Goal: Information Seeking & Learning: Learn about a topic

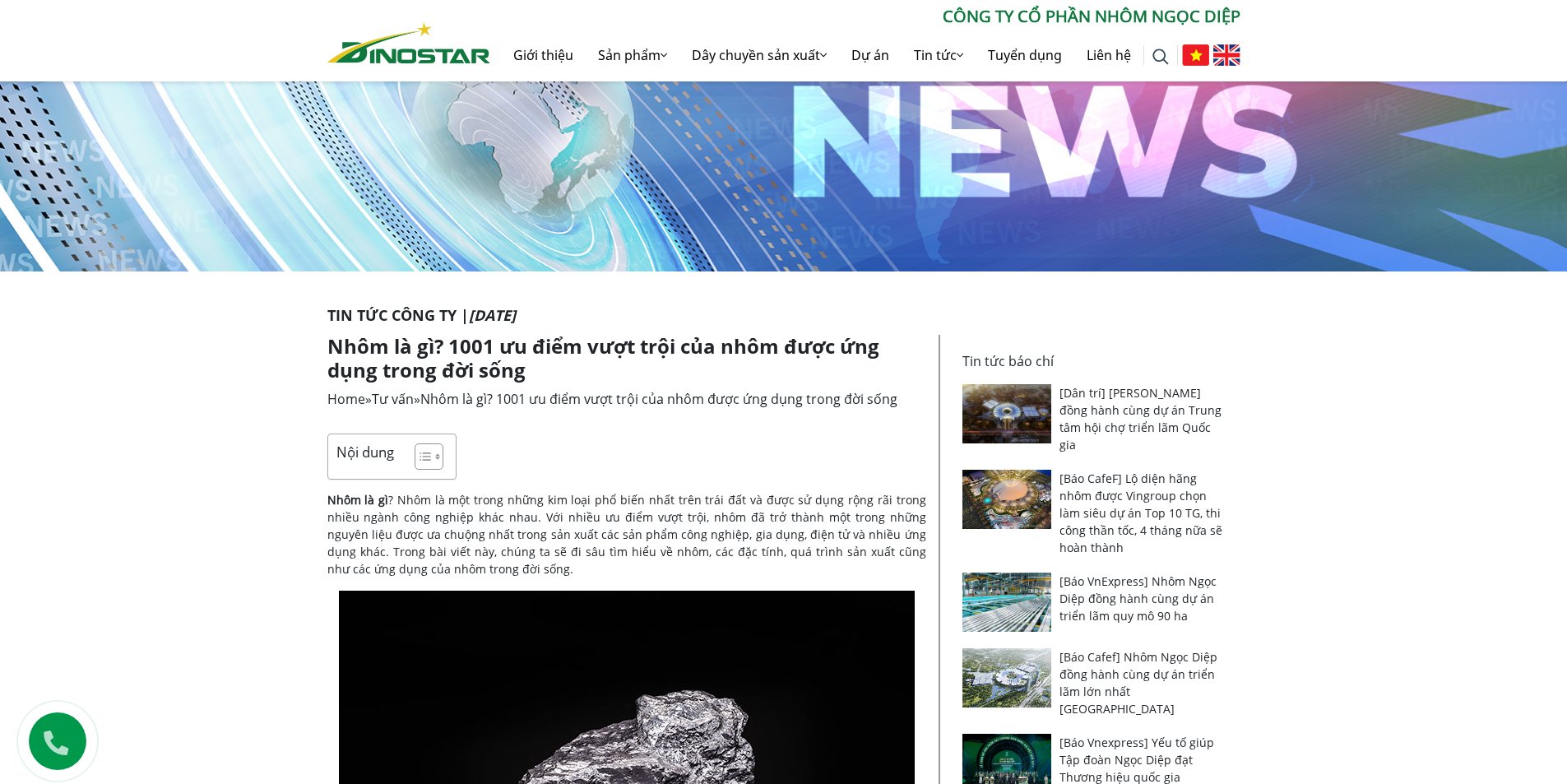
click at [579, 681] on img at bounding box center [627, 782] width 576 height 384
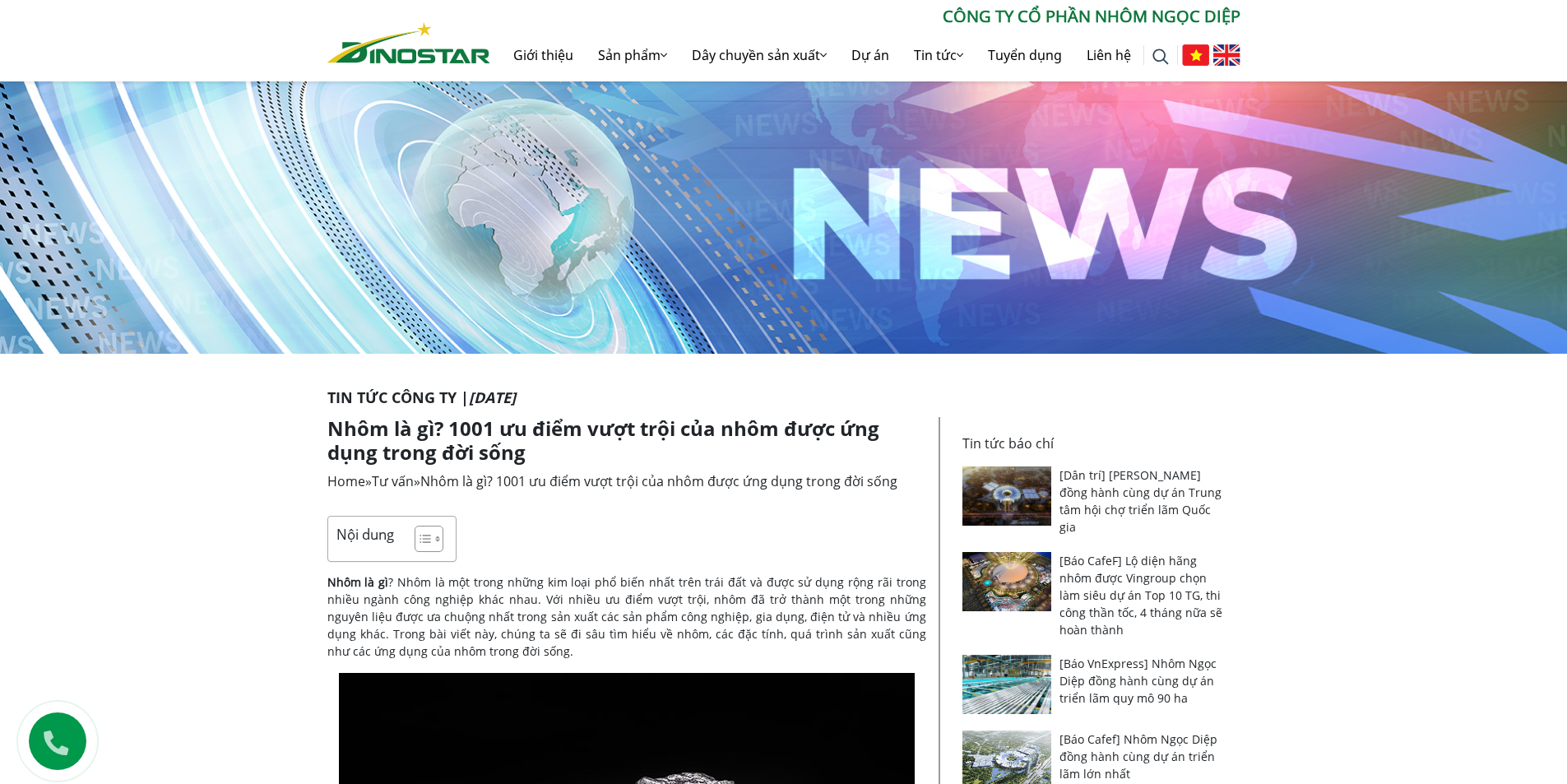
scroll to position [83, 0]
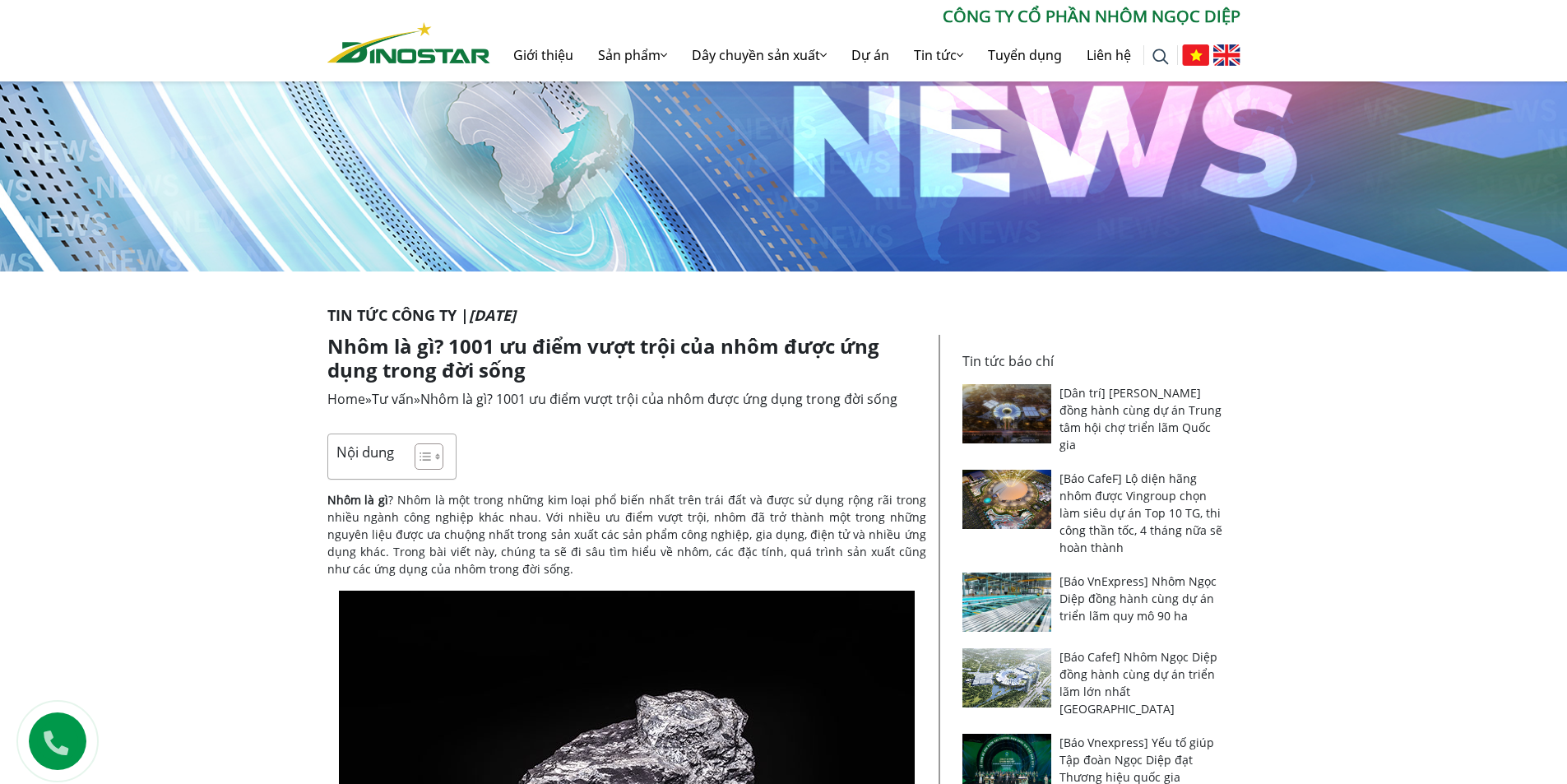
click at [652, 744] on img at bounding box center [627, 782] width 576 height 384
click at [670, 736] on img at bounding box center [627, 782] width 576 height 384
click at [676, 734] on img at bounding box center [627, 782] width 576 height 384
drag, startPoint x: 719, startPoint y: 701, endPoint x: 549, endPoint y: 563, distance: 219.0
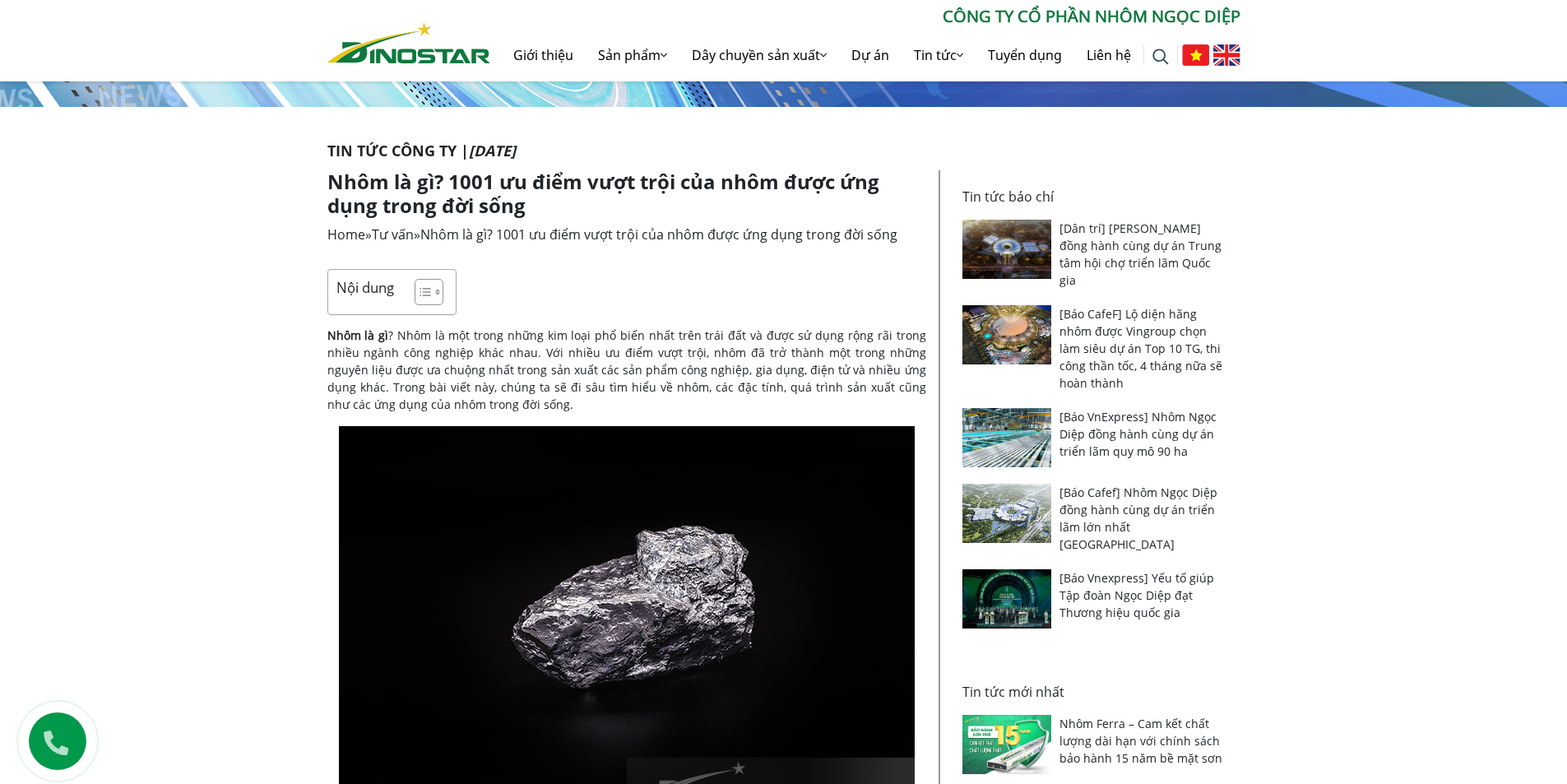
scroll to position [164, 0]
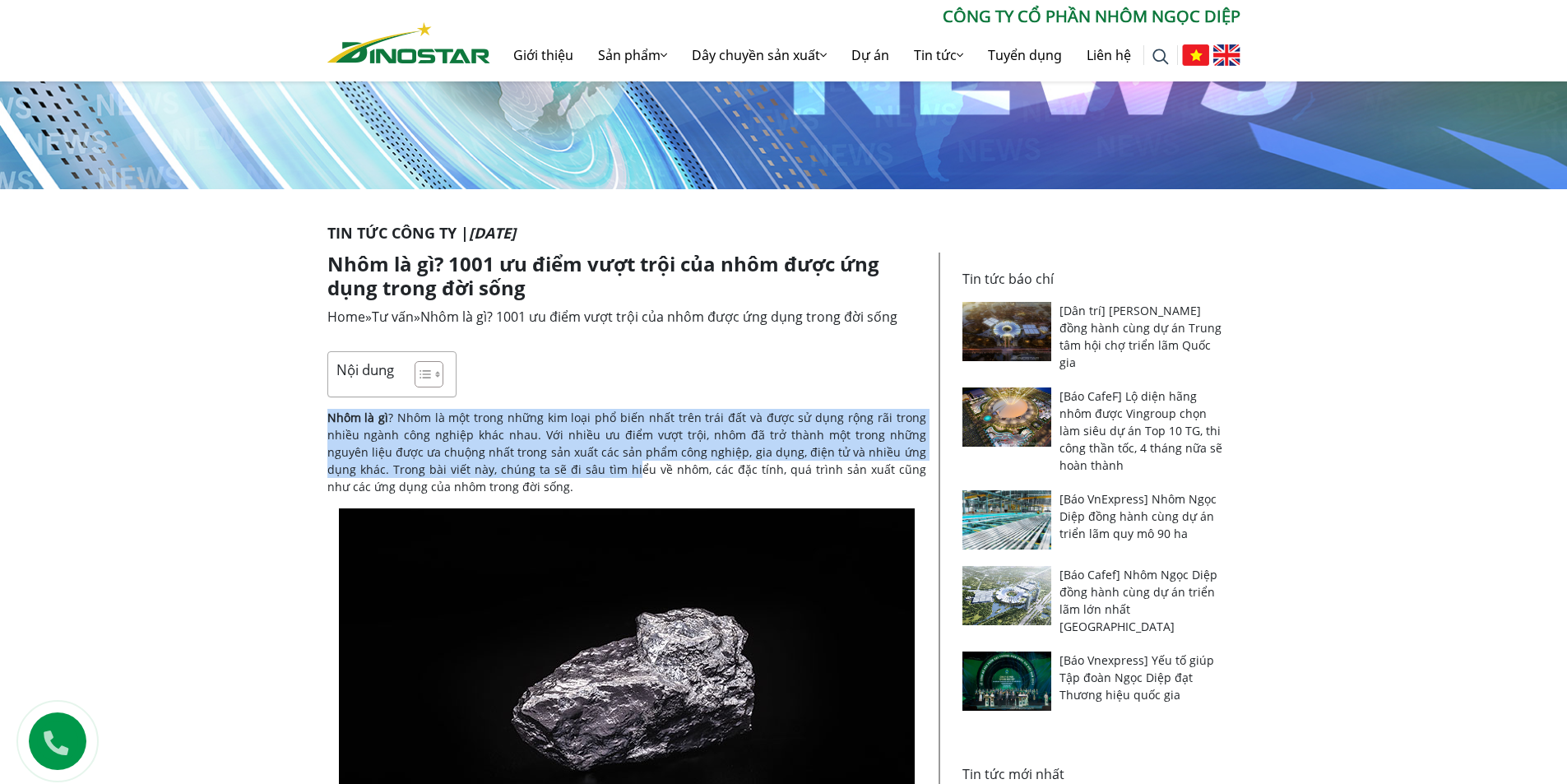
drag, startPoint x: 582, startPoint y: 432, endPoint x: 626, endPoint y: 382, distance: 66.6
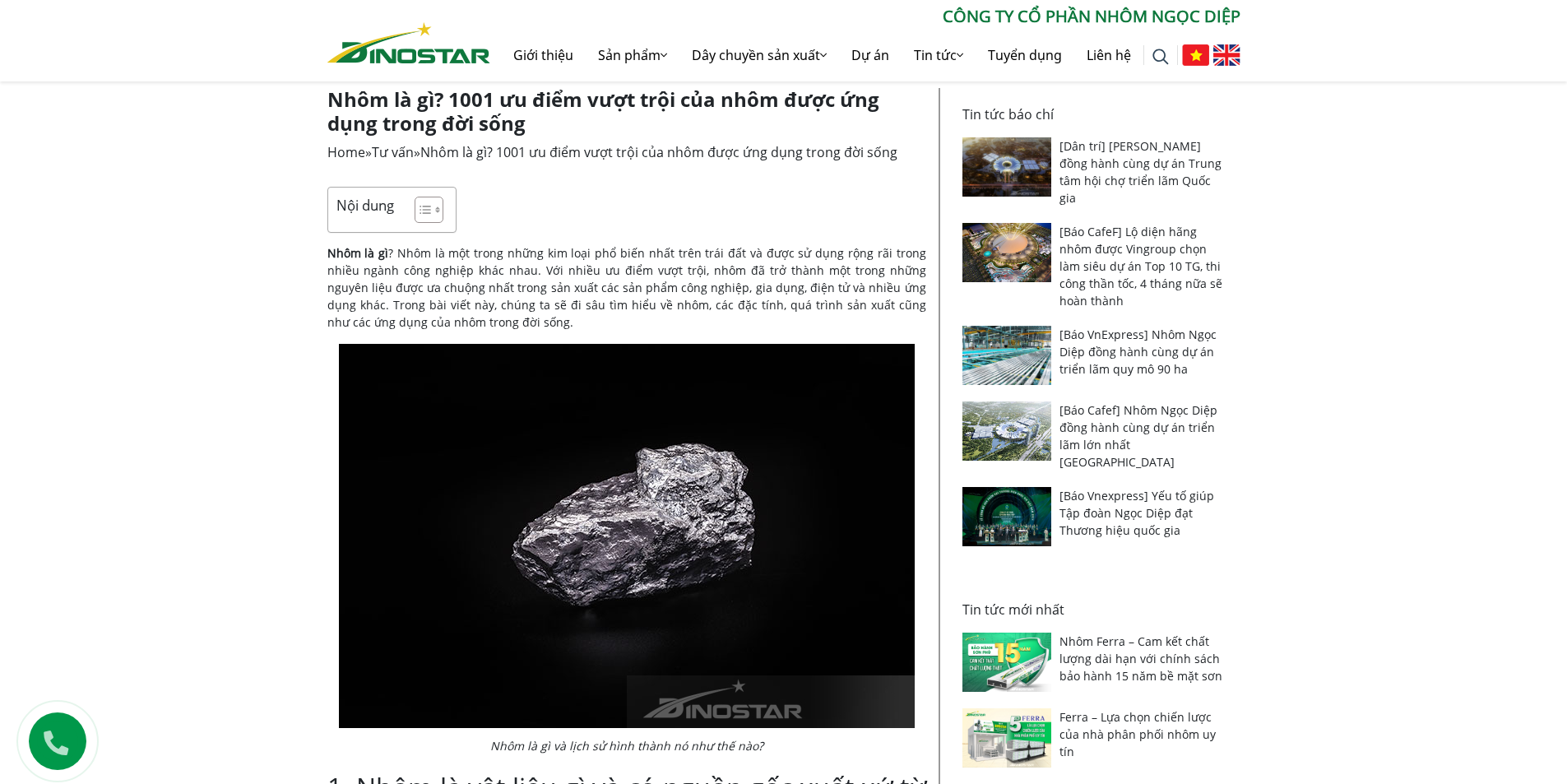
scroll to position [575, 0]
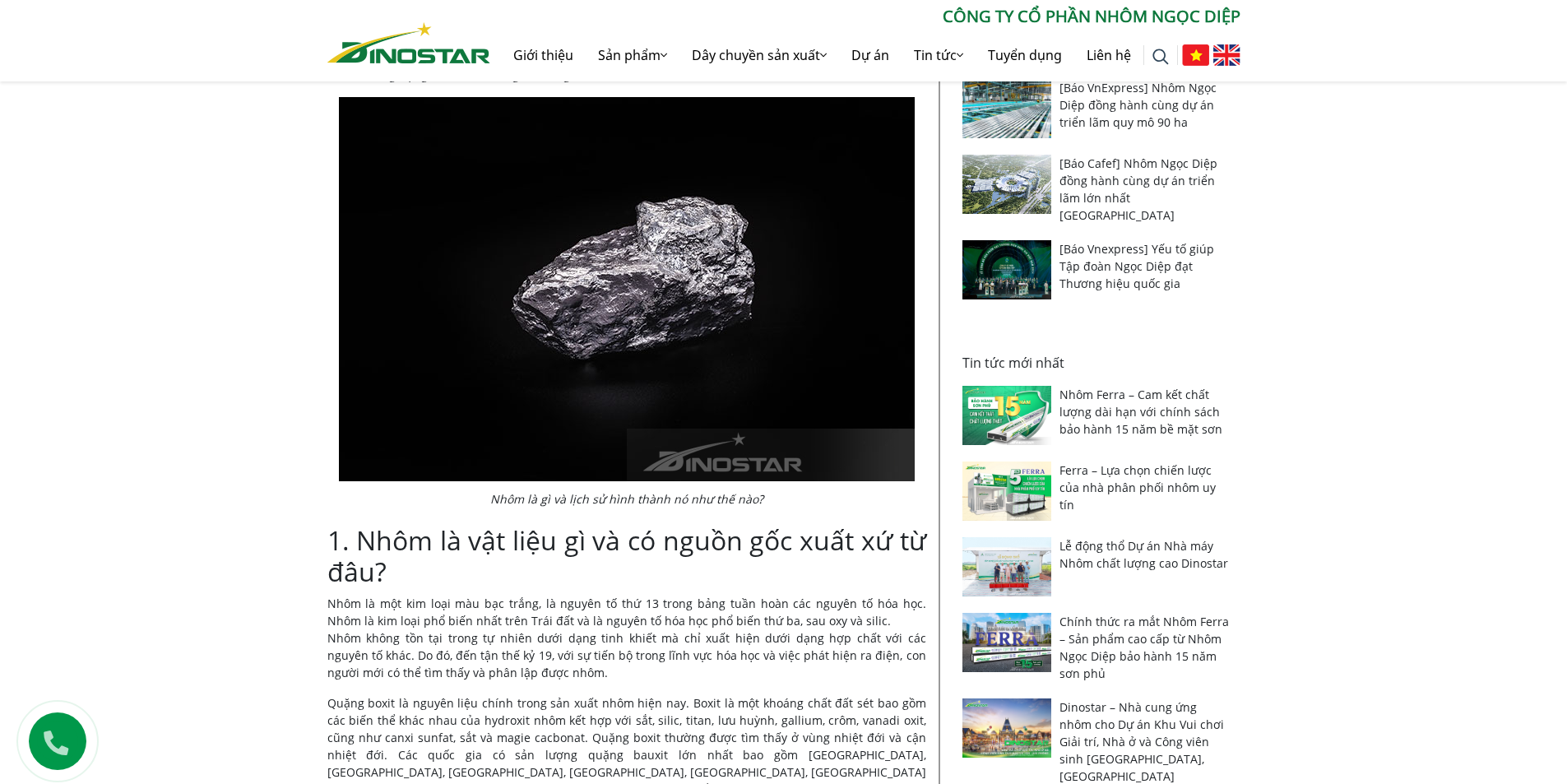
click at [502, 353] on img at bounding box center [627, 289] width 576 height 384
click at [634, 389] on img at bounding box center [627, 289] width 576 height 384
click at [643, 382] on img at bounding box center [627, 289] width 576 height 384
